Goal: Navigation & Orientation: Find specific page/section

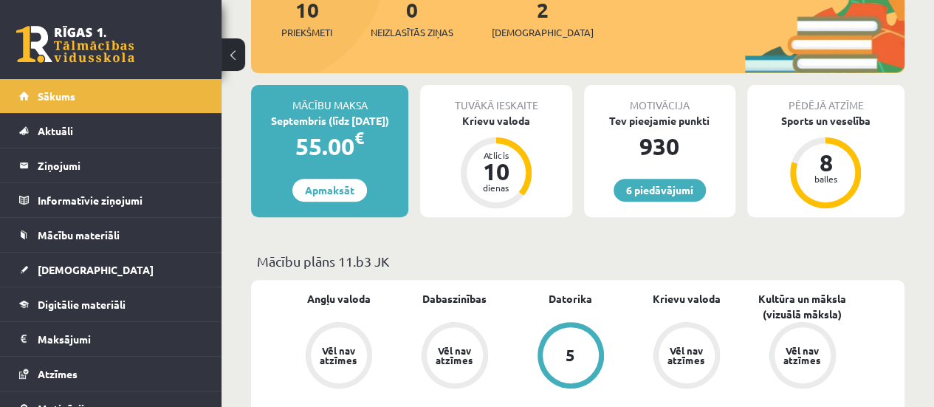
scroll to position [346, 0]
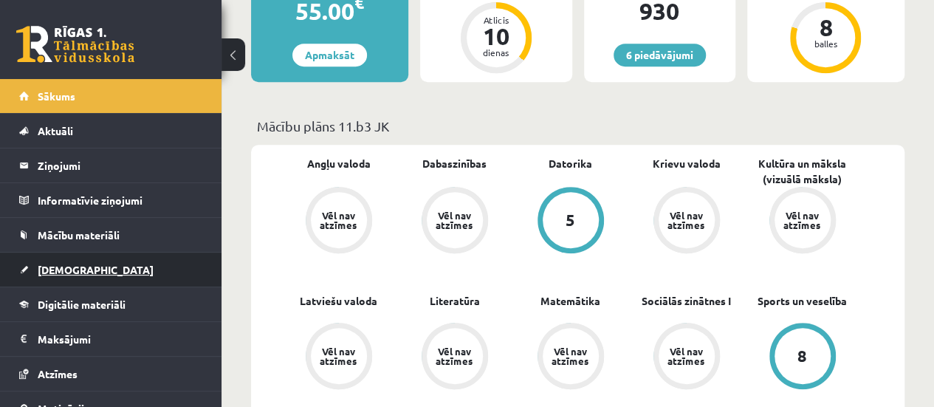
click at [99, 272] on link "[DEMOGRAPHIC_DATA]" at bounding box center [111, 270] width 184 height 34
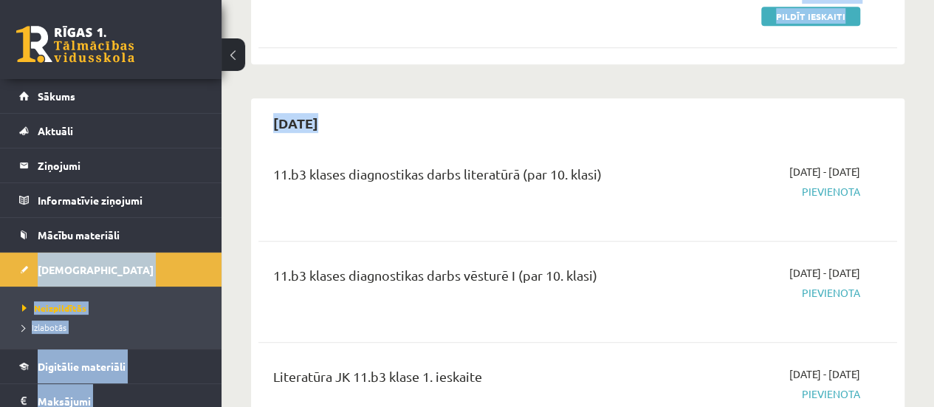
drag, startPoint x: 222, startPoint y: 178, endPoint x: 216, endPoint y: 226, distance: 48.5
click at [197, 365] on li "Digitālie materiāli Programma Biežāk uzdotie jautājumi" at bounding box center [111, 366] width 222 height 35
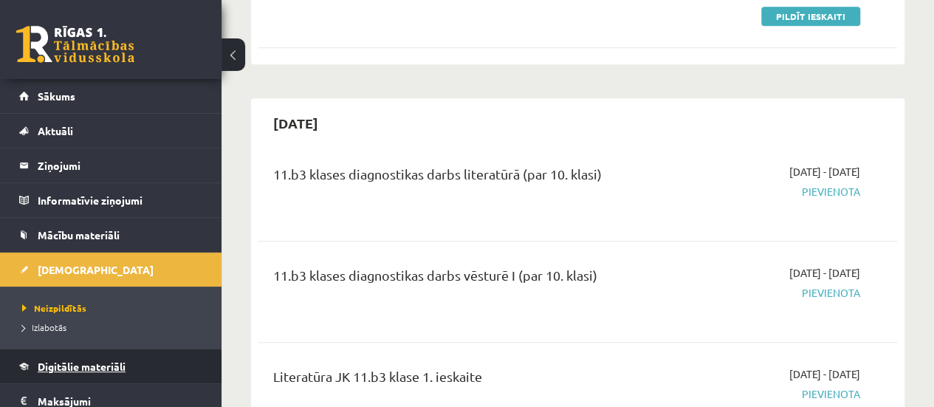
click at [89, 356] on link "Digitālie materiāli" at bounding box center [111, 366] width 184 height 34
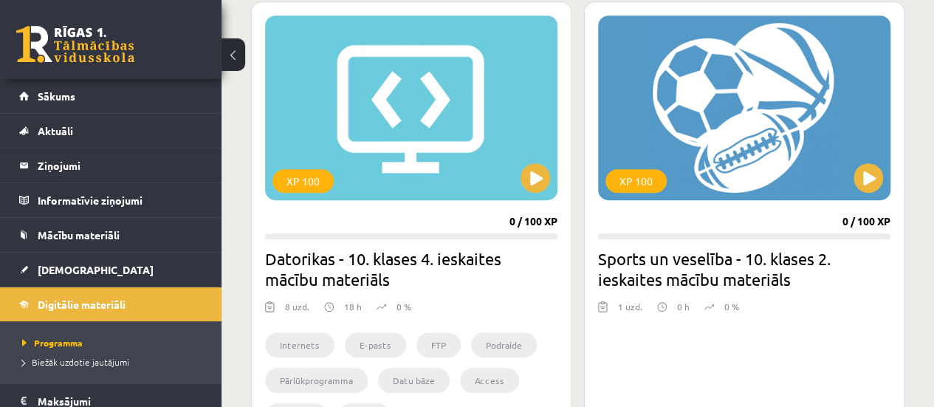
scroll to position [515, 0]
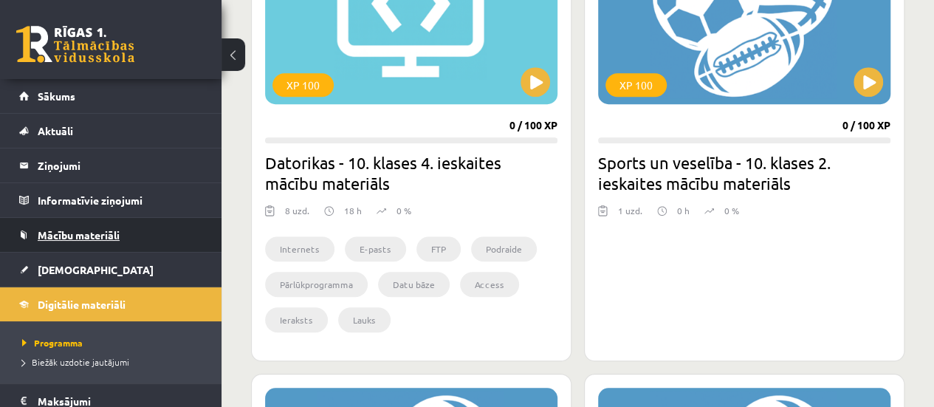
click at [129, 250] on link "Mācību materiāli" at bounding box center [111, 235] width 184 height 34
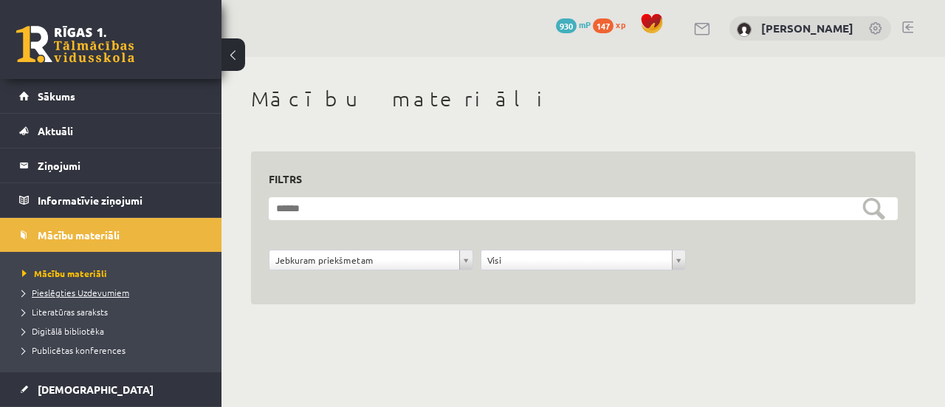
click at [121, 293] on span "Pieslēgties Uzdevumiem" at bounding box center [75, 292] width 107 height 12
click at [92, 352] on span "Publicētas konferences" at bounding box center [73, 350] width 103 height 12
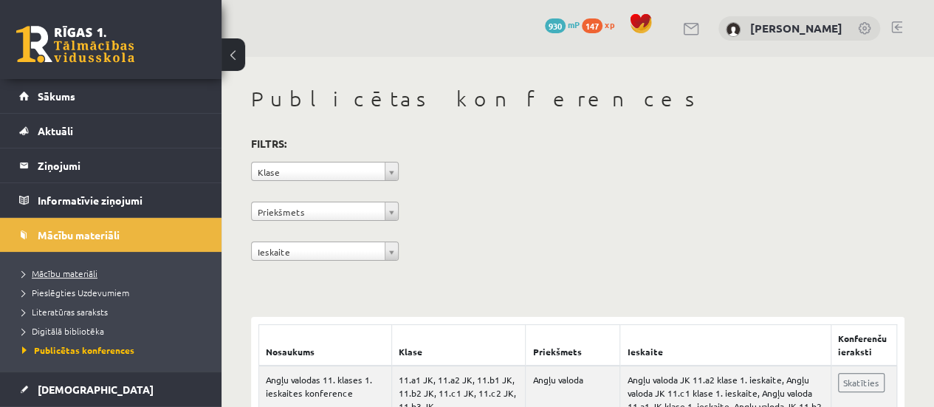
click at [72, 277] on link "Mācību materiāli" at bounding box center [114, 273] width 185 height 13
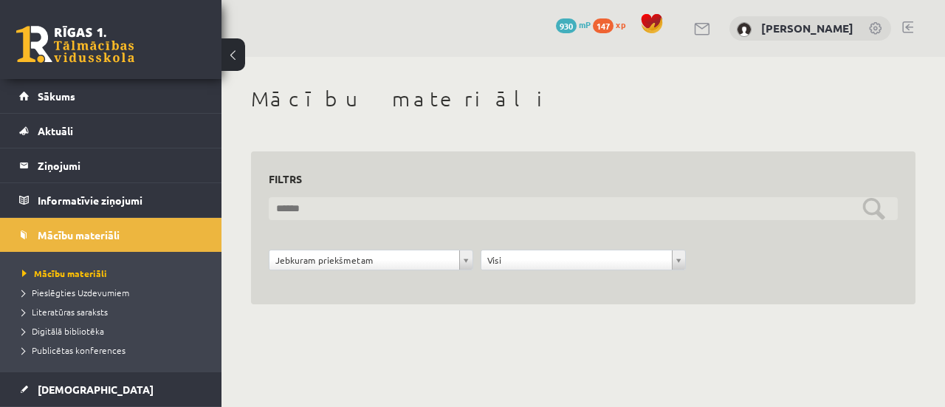
click at [377, 206] on input "text" at bounding box center [583, 208] width 629 height 23
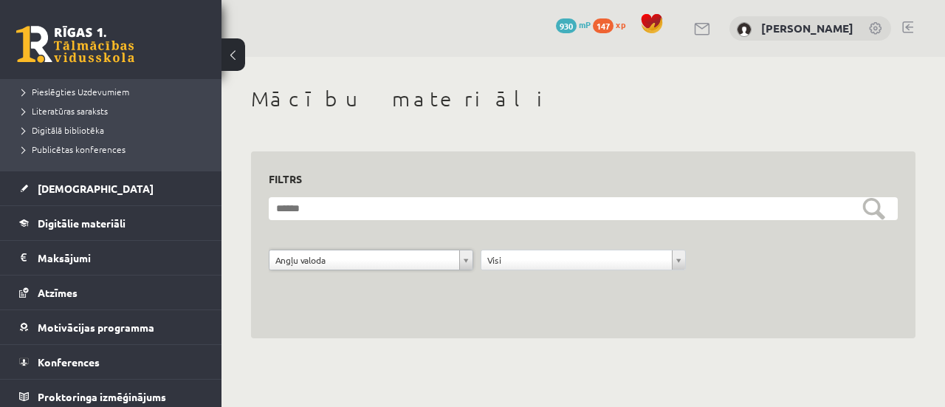
scroll to position [204, 0]
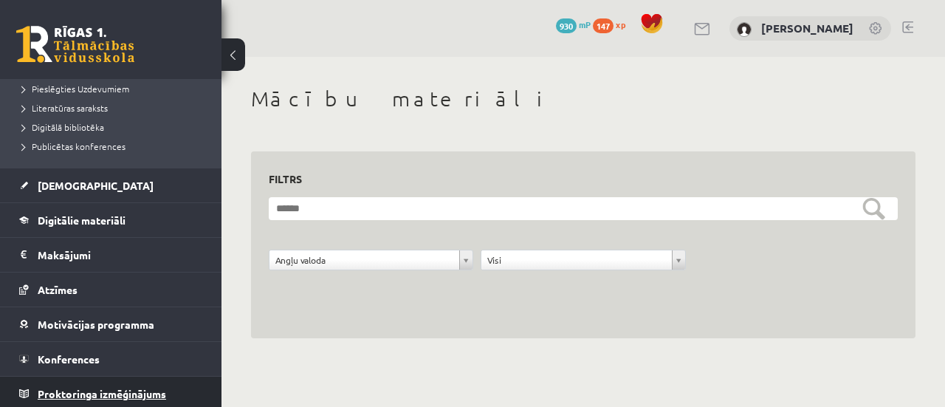
click at [173, 397] on link "Proktoringa izmēģinājums" at bounding box center [111, 394] width 184 height 34
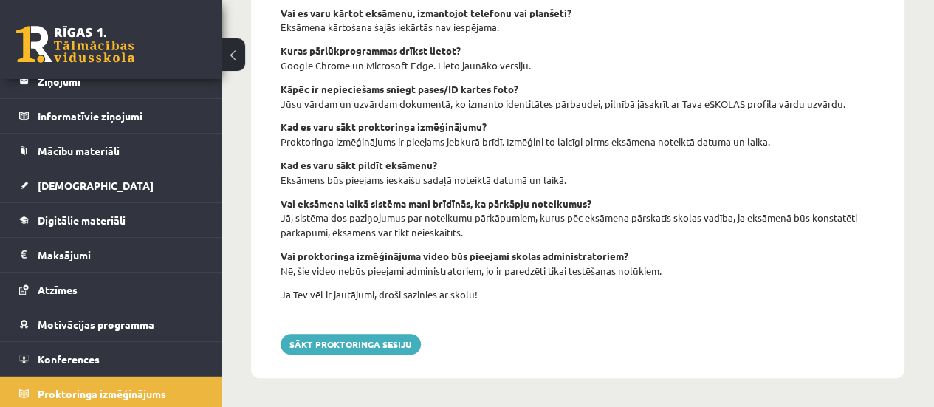
scroll to position [685, 0]
click at [158, 327] on link "Motivācijas programma" at bounding box center [111, 324] width 184 height 34
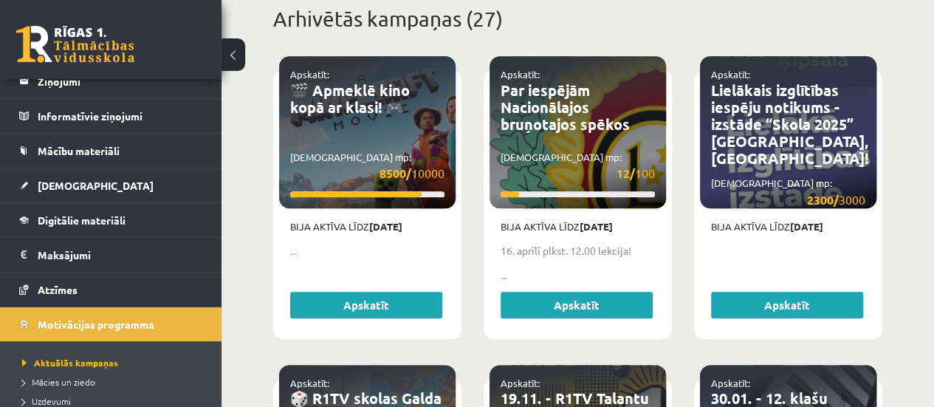
scroll to position [650, 0]
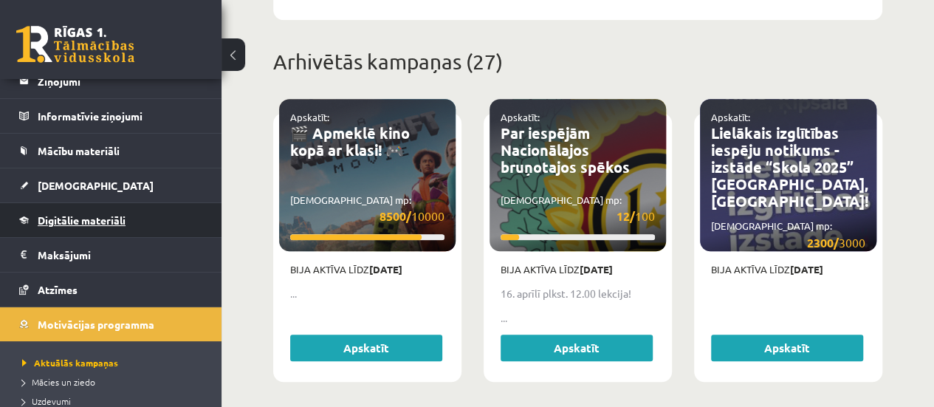
click at [151, 226] on link "Digitālie materiāli" at bounding box center [111, 220] width 184 height 34
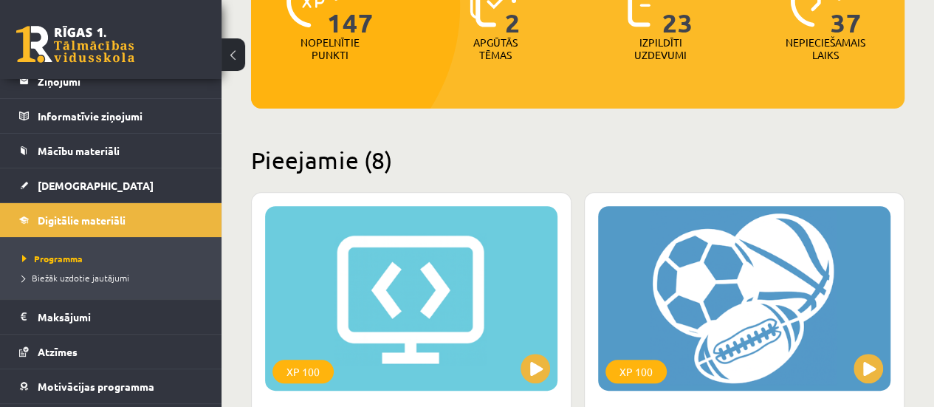
scroll to position [244, 0]
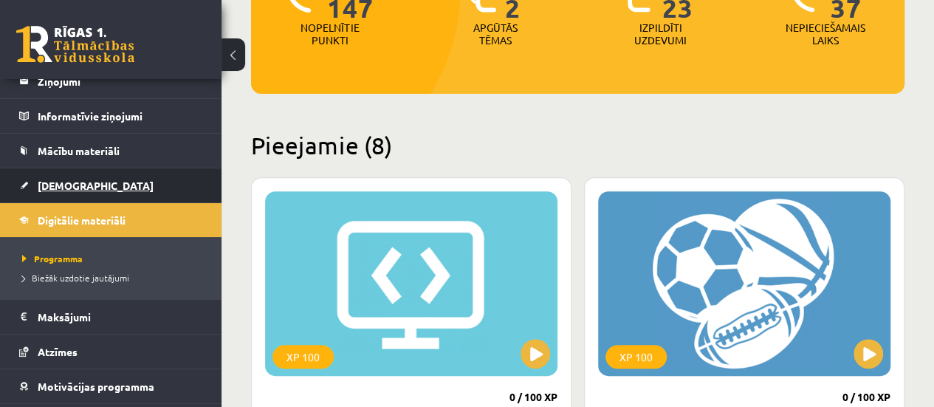
click at [154, 182] on link "[DEMOGRAPHIC_DATA]" at bounding box center [111, 185] width 184 height 34
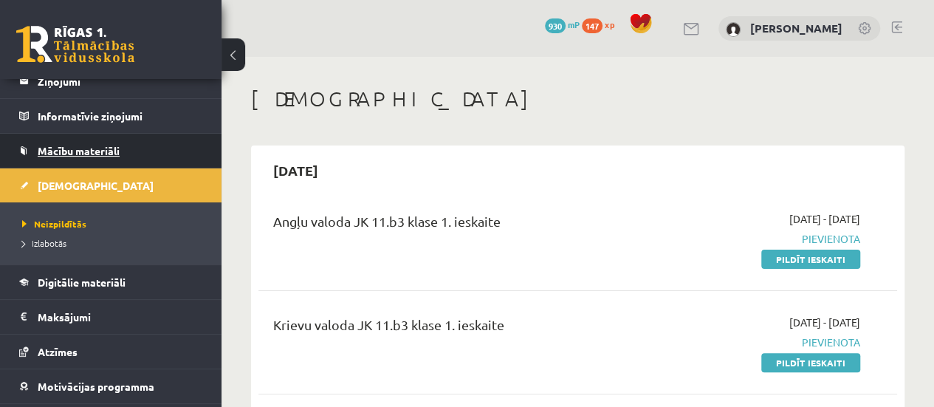
click at [131, 145] on link "Mācību materiāli" at bounding box center [111, 151] width 184 height 34
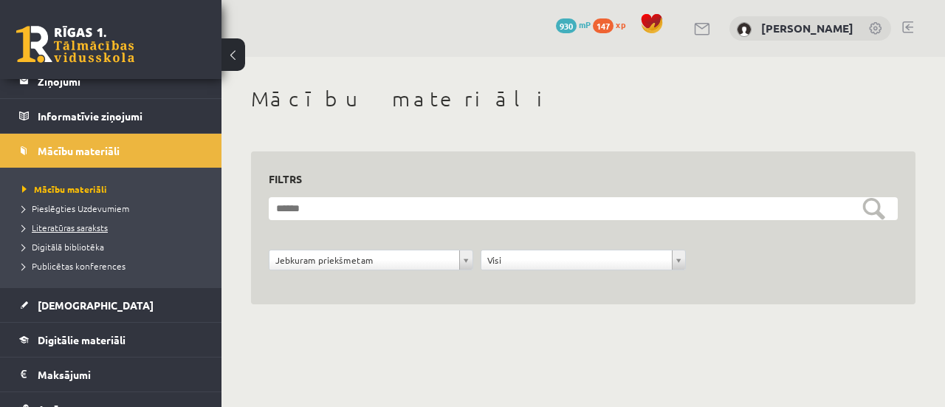
click at [90, 222] on span "Literatūras saraksts" at bounding box center [65, 228] width 86 height 12
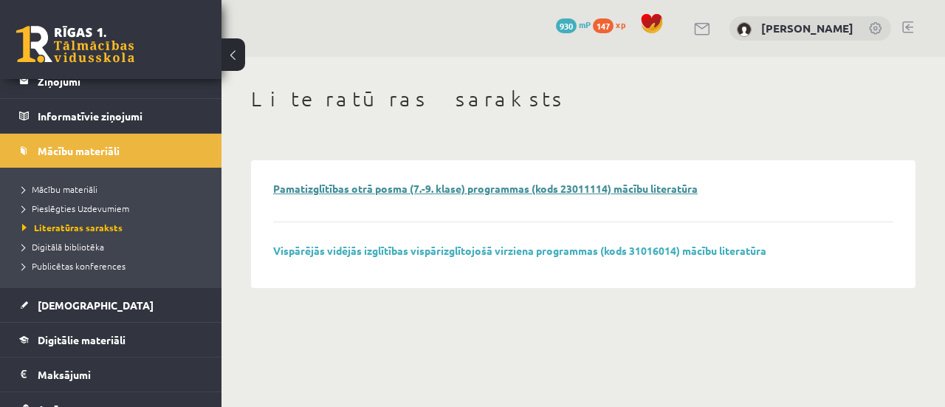
click at [524, 188] on link "Pamatizglītības otrā posma (7.-9. klase) programmas (kods 23011114) mācību lite…" at bounding box center [485, 188] width 425 height 13
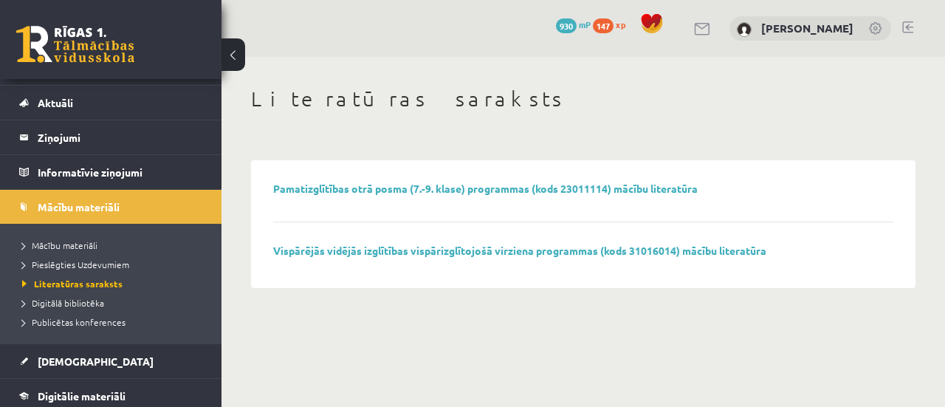
scroll to position [21, 0]
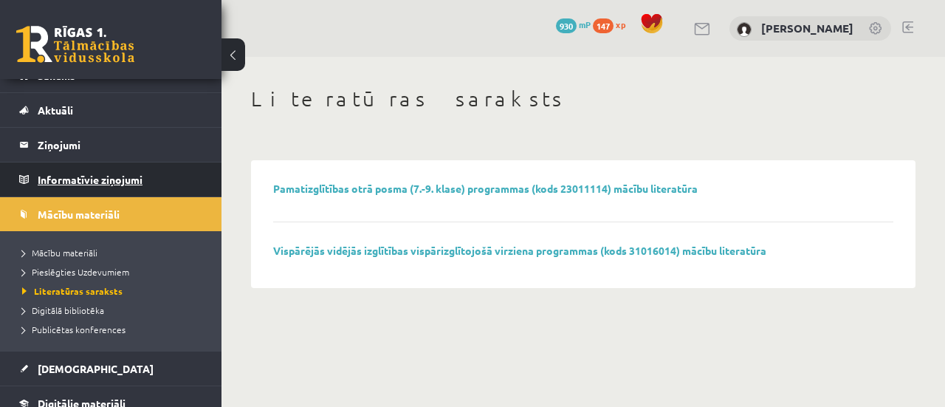
click at [140, 185] on legend "Informatīvie ziņojumi 0" at bounding box center [120, 179] width 165 height 34
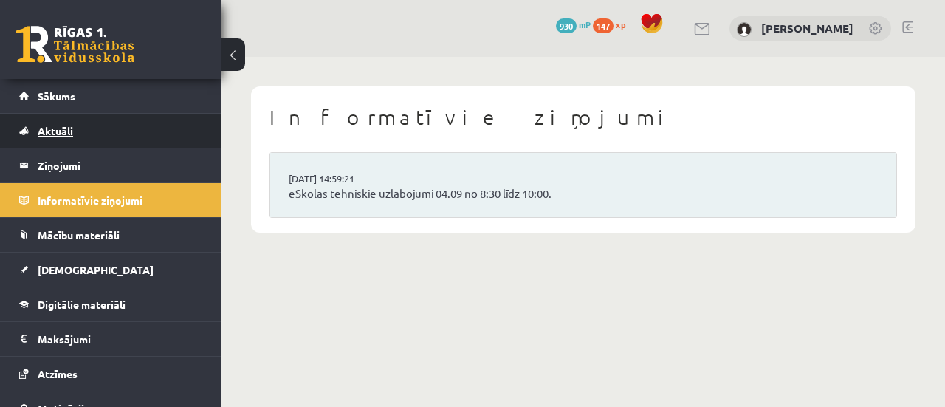
click at [142, 137] on link "Aktuāli" at bounding box center [111, 131] width 184 height 34
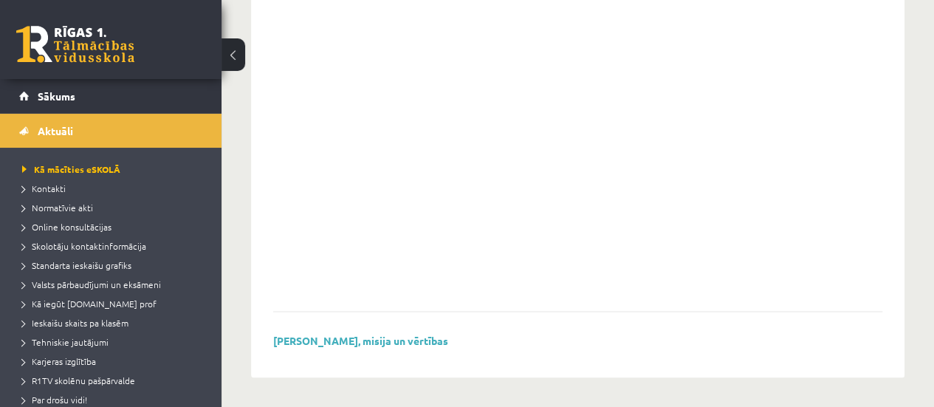
scroll to position [257, 0]
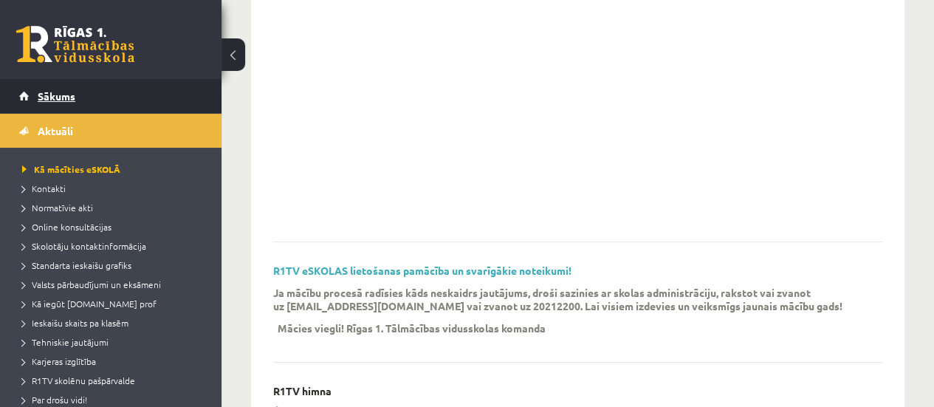
click at [177, 98] on link "Sākums" at bounding box center [111, 96] width 184 height 34
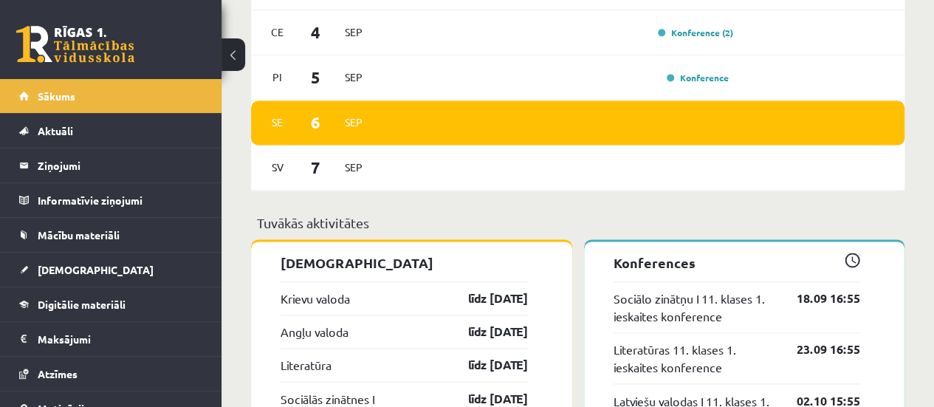
scroll to position [1003, 0]
